Goal: Task Accomplishment & Management: Manage account settings

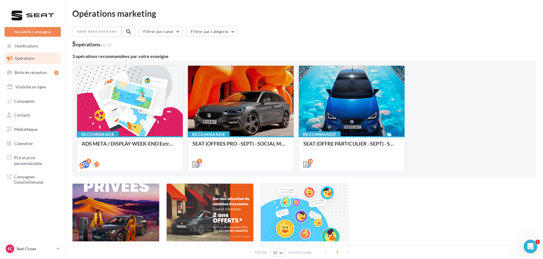
click at [44, 254] on div "SC Seat Cluses SEAT-SCIONZIER" at bounding box center [33, 248] width 56 height 11
click at [44, 251] on p "Seat Cluses" at bounding box center [35, 249] width 38 height 6
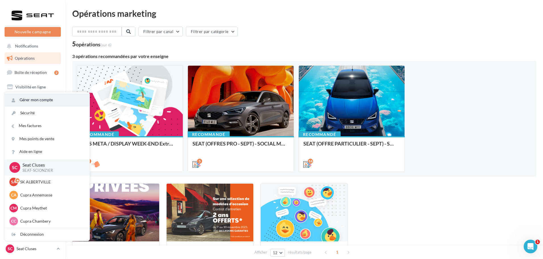
click at [44, 102] on link "Gérer mon compte" at bounding box center [47, 100] width 85 height 13
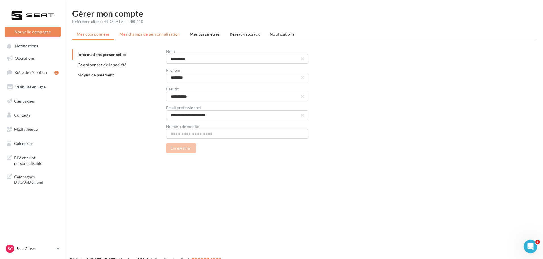
click at [129, 32] on span "Mes champs de personnalisation" at bounding box center [149, 34] width 61 height 5
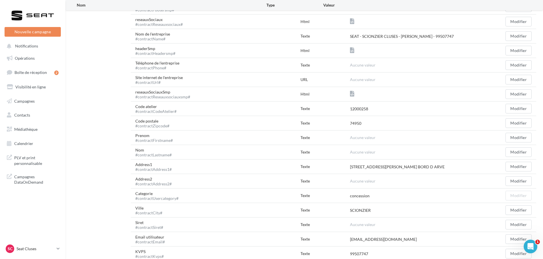
scroll to position [158, 0]
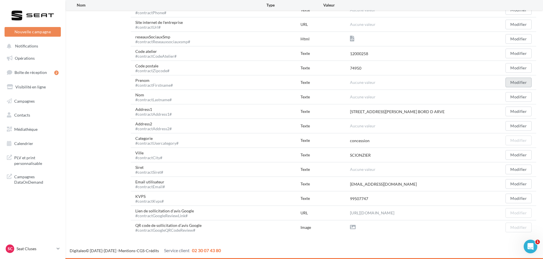
click at [519, 78] on button "Modifier" at bounding box center [519, 83] width 26 height 10
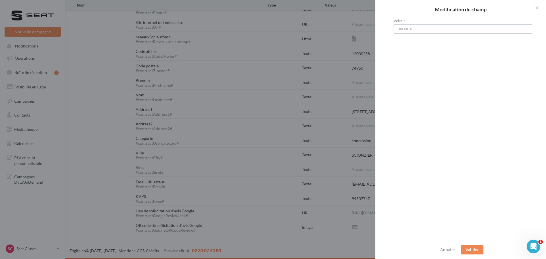
click at [512, 25] on input "Valeur" at bounding box center [463, 29] width 139 height 10
type input "****"
click at [473, 245] on button "Valider" at bounding box center [472, 250] width 22 height 10
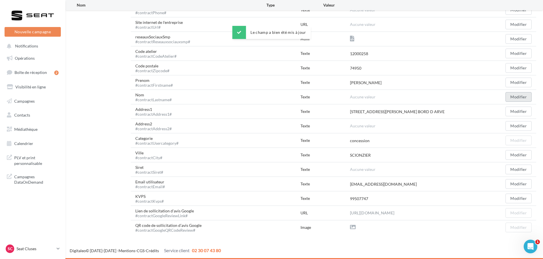
click at [519, 97] on button "Modifier" at bounding box center [519, 97] width 26 height 10
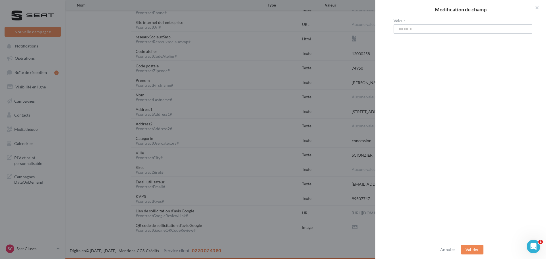
click at [501, 28] on input "Valeur" at bounding box center [463, 29] width 139 height 10
type input "*******"
click at [472, 249] on button "Valider" at bounding box center [472, 250] width 22 height 10
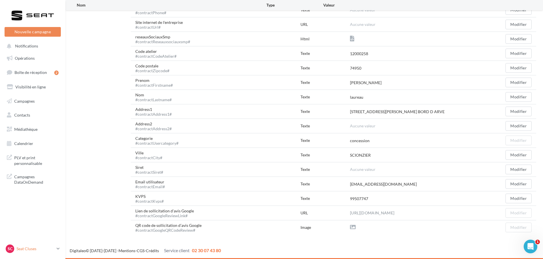
click at [50, 248] on p "Seat Cluses" at bounding box center [35, 249] width 38 height 6
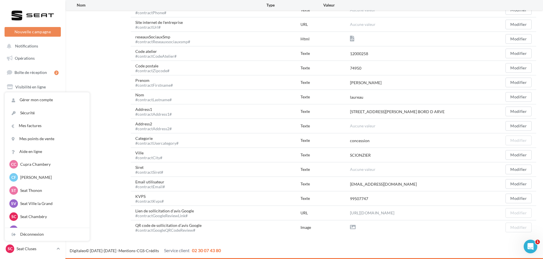
scroll to position [85, 0]
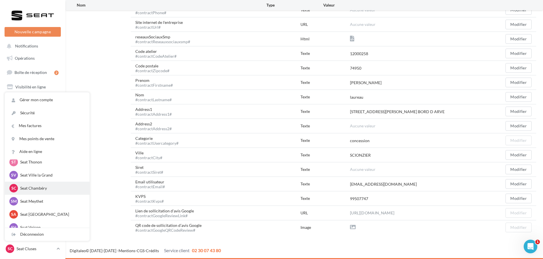
click at [48, 184] on div "SC Seat Chambéry SEAT-CHAMBERY" at bounding box center [47, 188] width 76 height 9
